Goal: Task Accomplishment & Management: Manage account settings

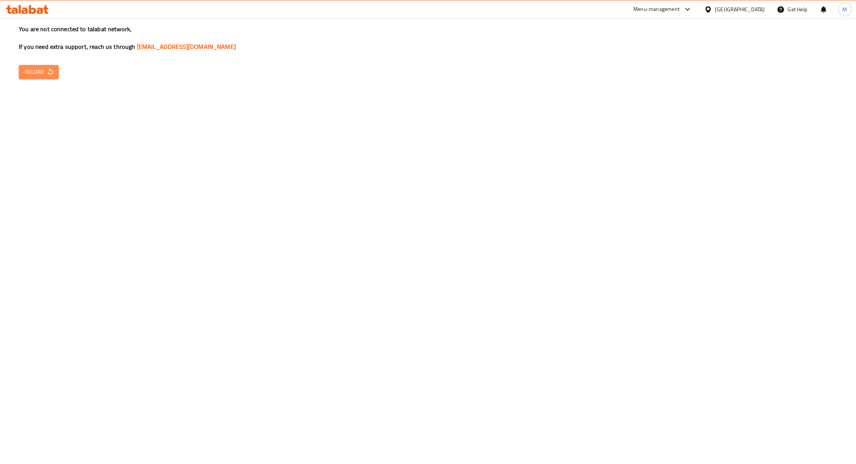
click at [28, 73] on span "Reload" at bounding box center [39, 71] width 28 height 9
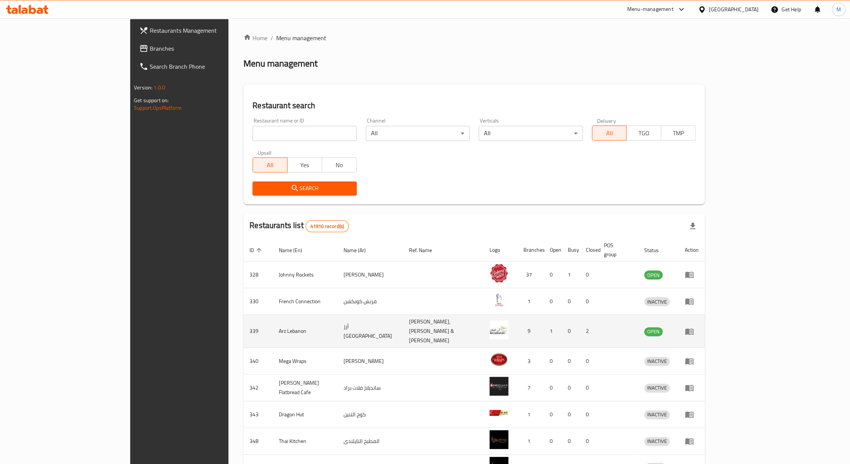
scroll to position [93, 0]
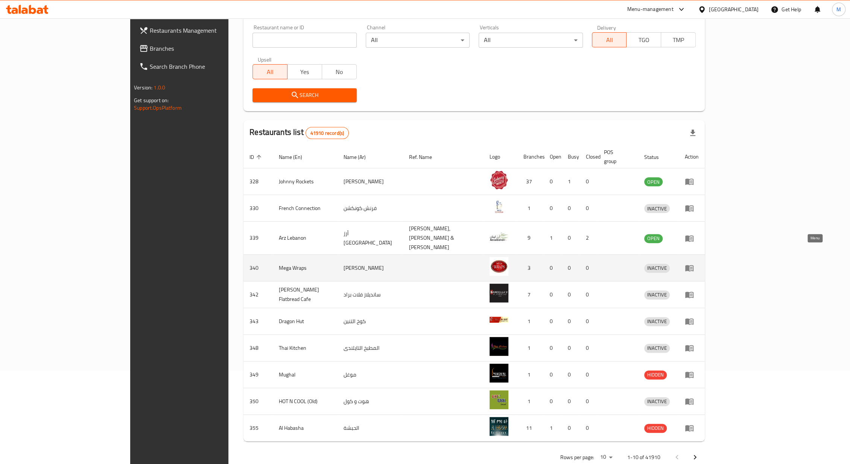
click at [693, 266] on icon "enhanced table" at bounding box center [689, 269] width 8 height 6
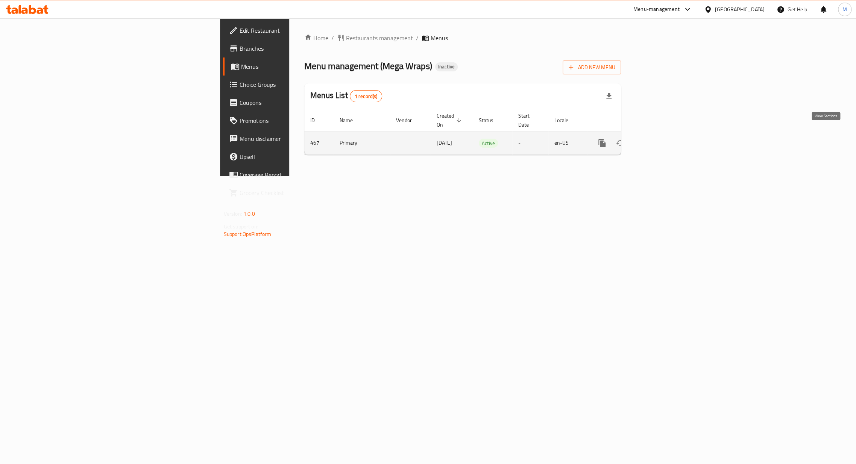
click at [661, 139] on icon "enhanced table" at bounding box center [656, 143] width 9 height 9
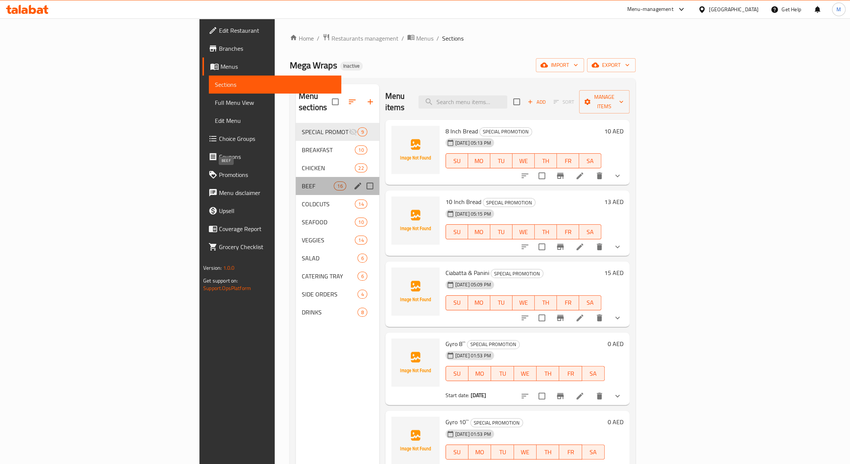
click at [302, 182] on span "BEEF" at bounding box center [318, 186] width 32 height 9
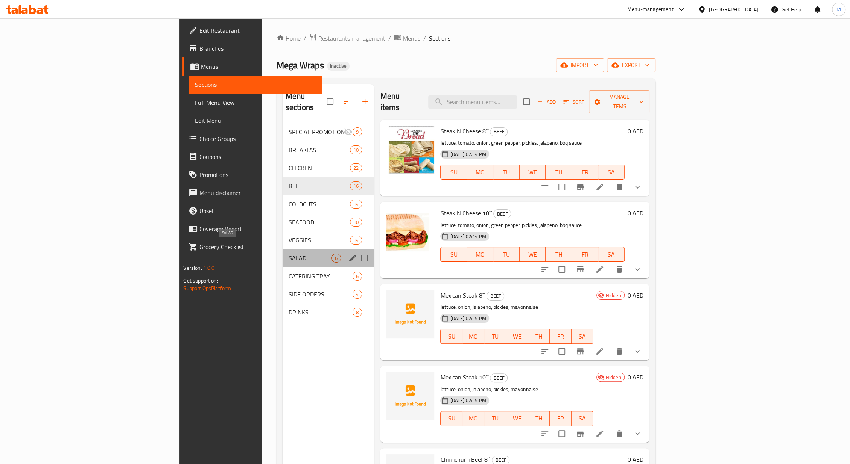
click at [288, 254] on span "SALAD" at bounding box center [309, 258] width 43 height 9
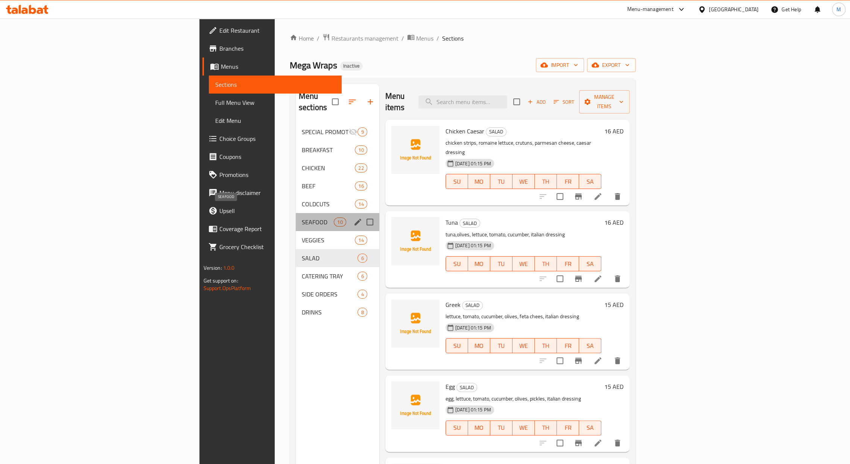
click at [302, 218] on span "SEAFOOD" at bounding box center [318, 222] width 32 height 9
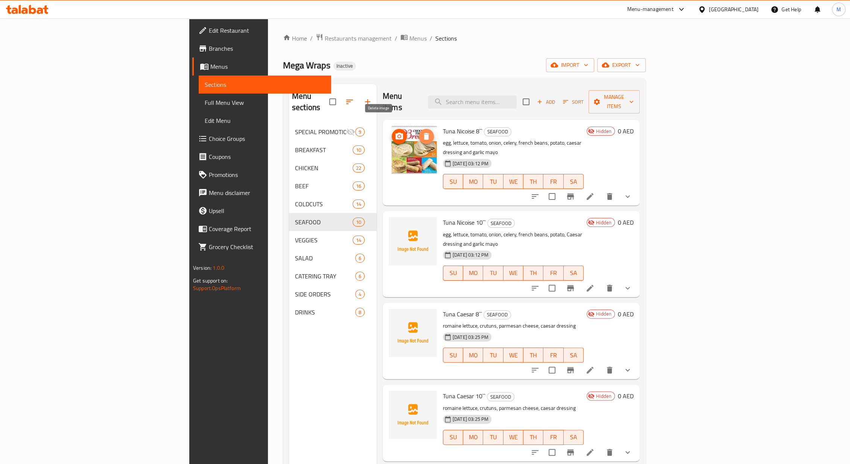
click at [422, 132] on icon "delete image" at bounding box center [426, 136] width 9 height 9
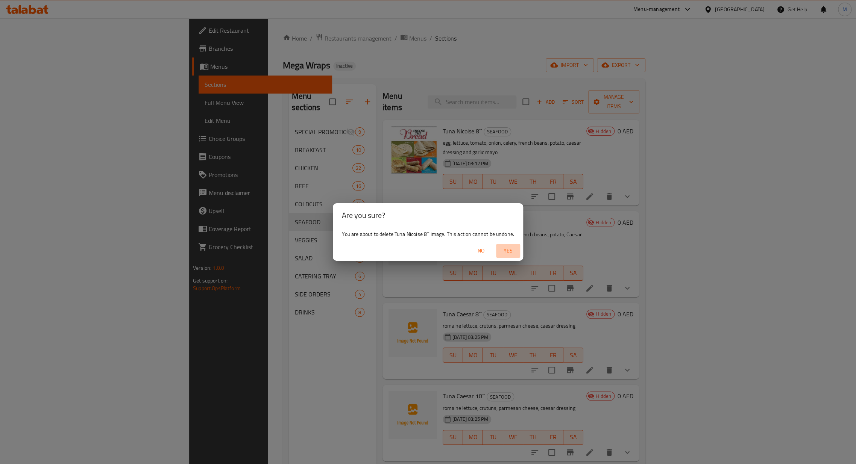
click at [511, 249] on span "Yes" at bounding box center [508, 250] width 18 height 9
